Goal: Check status: Check status

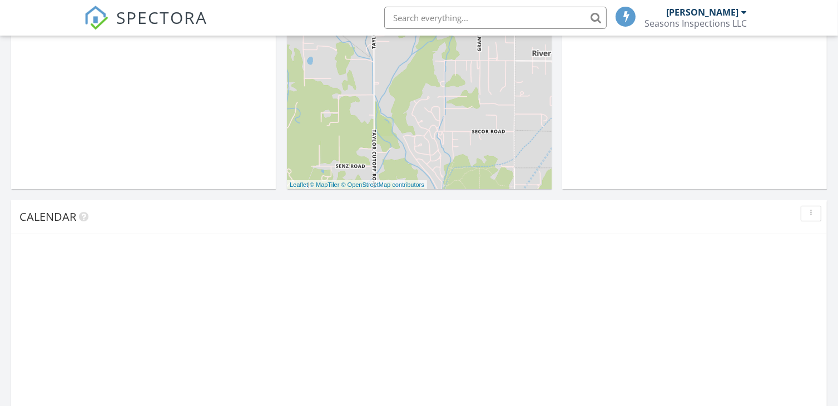
scroll to position [707, 0]
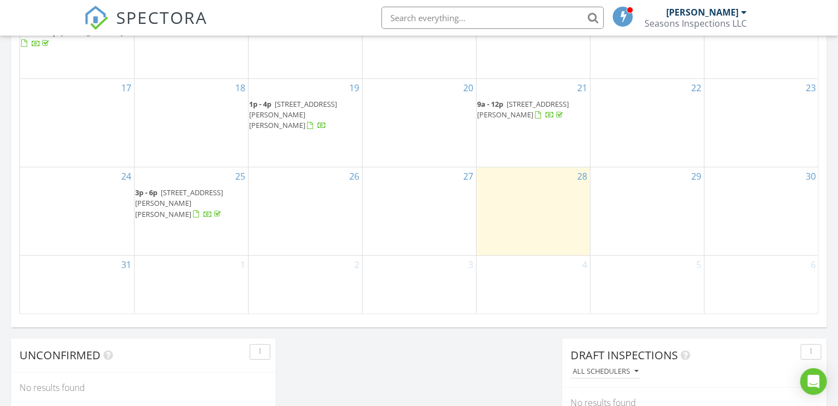
drag, startPoint x: 190, startPoint y: 215, endPoint x: 183, endPoint y: 212, distance: 7.7
click at [183, 212] on span "[STREET_ADDRESS][PERSON_NAME][PERSON_NAME]" at bounding box center [180, 202] width 88 height 31
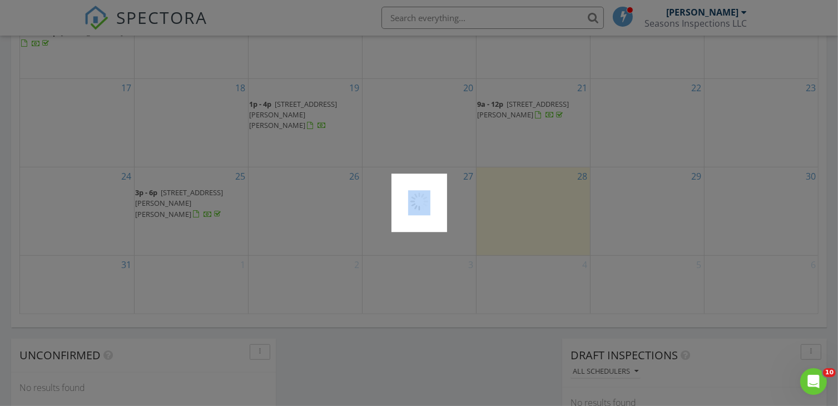
scroll to position [0, 0]
click at [183, 212] on div at bounding box center [419, 203] width 838 height 406
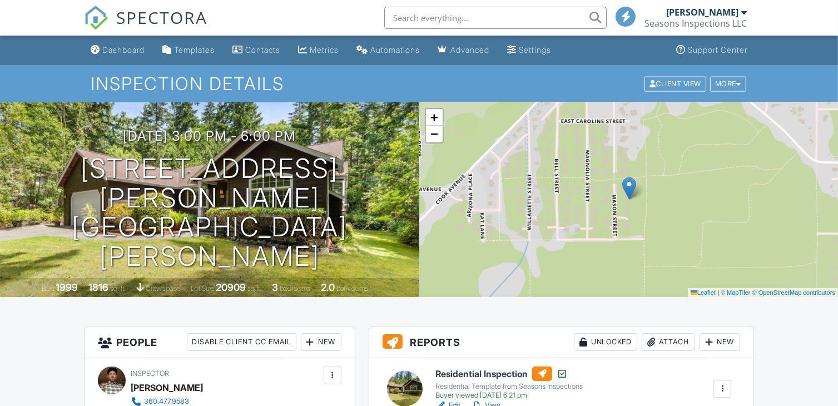
scroll to position [50, 0]
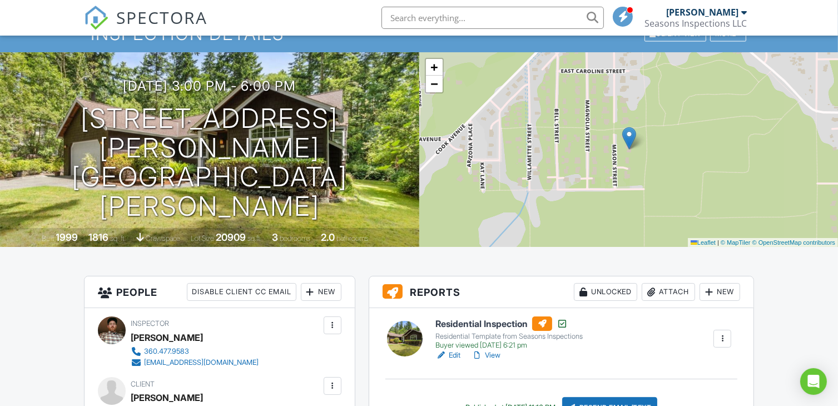
click at [714, 335] on div at bounding box center [722, 339] width 18 height 18
click at [714, 335] on div "Residential Inspection Residential Template from Seasons Inspections Buyer view…" at bounding box center [583, 338] width 309 height 44
click at [721, 337] on div at bounding box center [722, 338] width 11 height 11
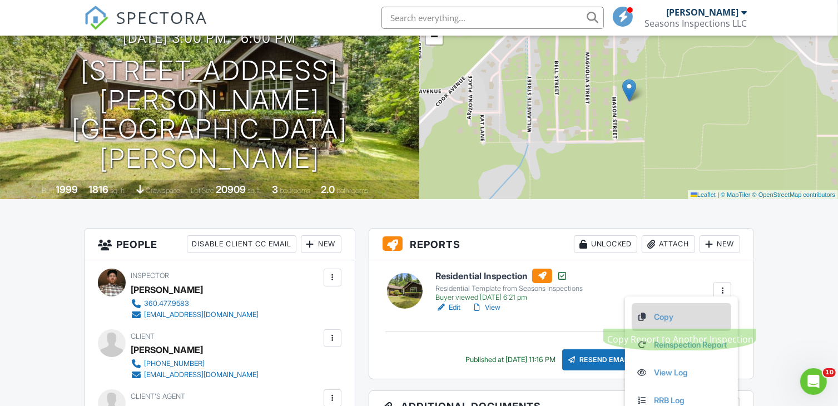
scroll to position [99, 0]
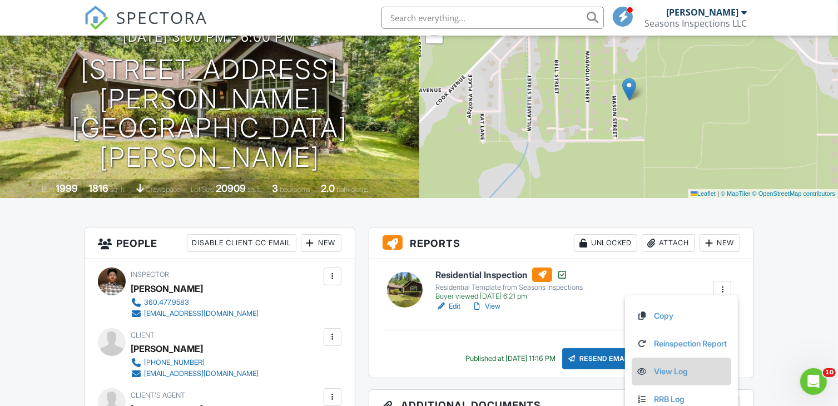
click at [660, 380] on li "View Log" at bounding box center [682, 371] width 100 height 28
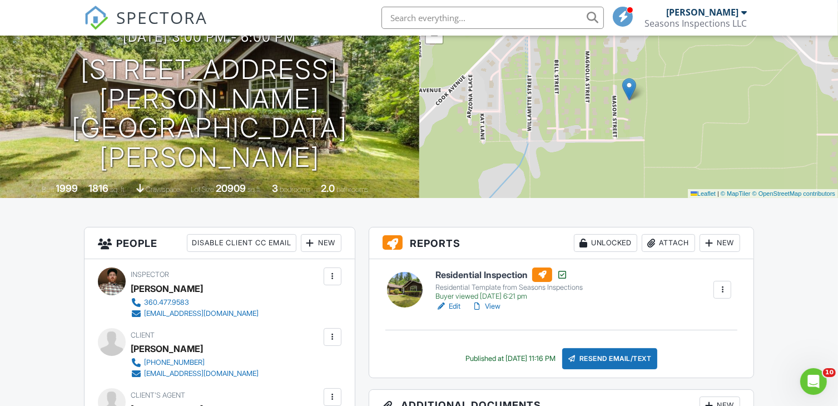
click at [721, 294] on div at bounding box center [722, 289] width 11 height 11
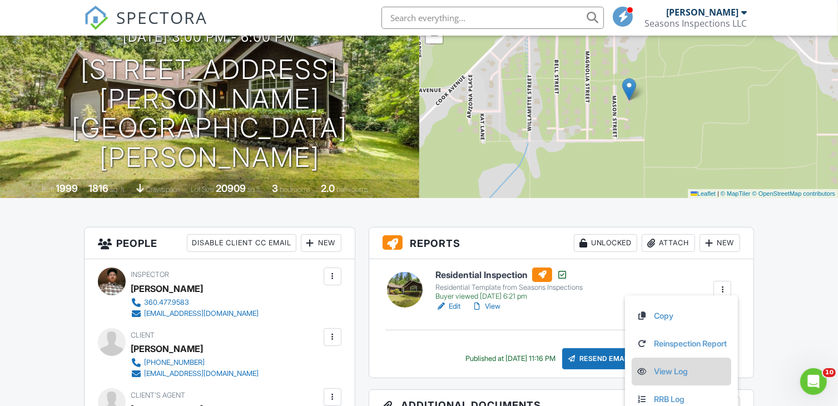
click at [667, 365] on link "View Log" at bounding box center [681, 371] width 91 height 12
